Goal: Navigation & Orientation: Understand site structure

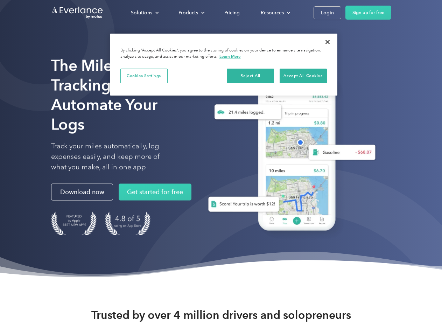
click at [145, 13] on div "Solutions" at bounding box center [141, 12] width 21 height 9
click at [191, 13] on div "Products" at bounding box center [189, 12] width 20 height 9
click at [275, 13] on div "Resources" at bounding box center [272, 12] width 23 height 9
click at [144, 76] on button "Cookies Settings" at bounding box center [143, 76] width 47 height 15
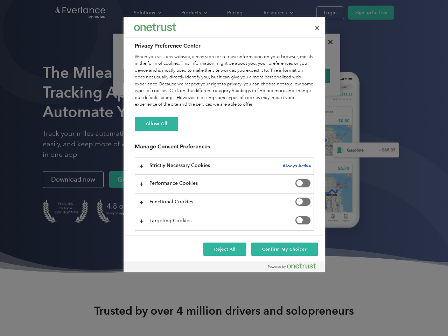
click at [251, 76] on div "When you visit any website, it may store or retrieve information on your browse…" at bounding box center [224, 81] width 179 height 55
click at [303, 76] on div "When you visit any website, it may store or retrieve information on your browse…" at bounding box center [224, 81] width 179 height 55
click at [328, 42] on div at bounding box center [224, 168] width 448 height 336
